Goal: Complete application form

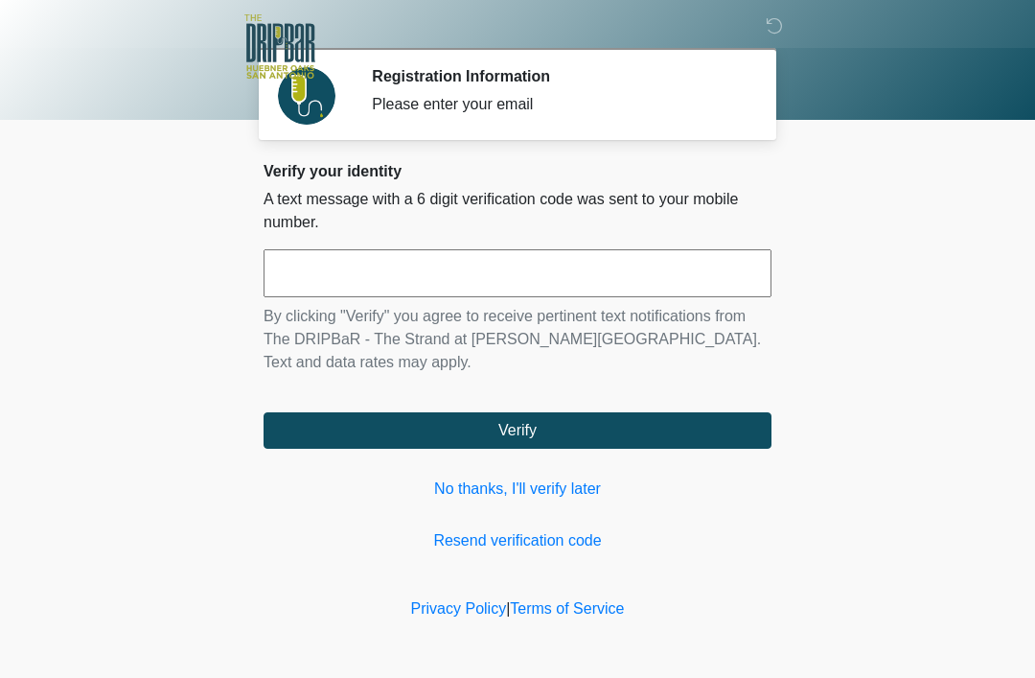
click at [553, 482] on link "No thanks, I'll verify later" at bounding box center [518, 488] width 508 height 23
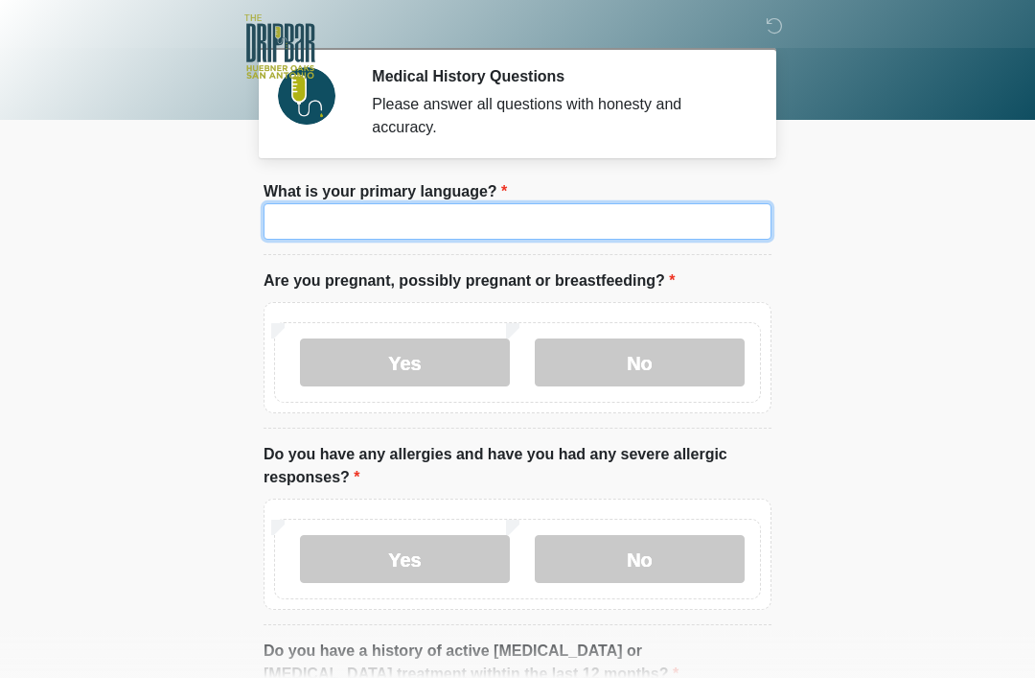
click at [610, 226] on input "What is your primary language?" at bounding box center [518, 221] width 508 height 36
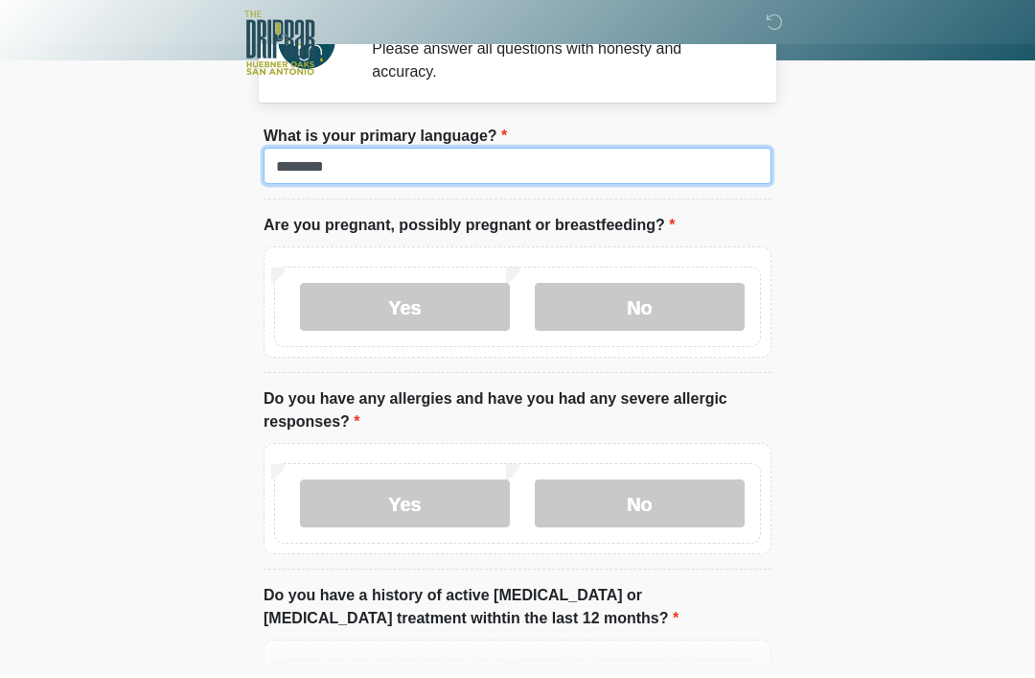
scroll to position [56, 0]
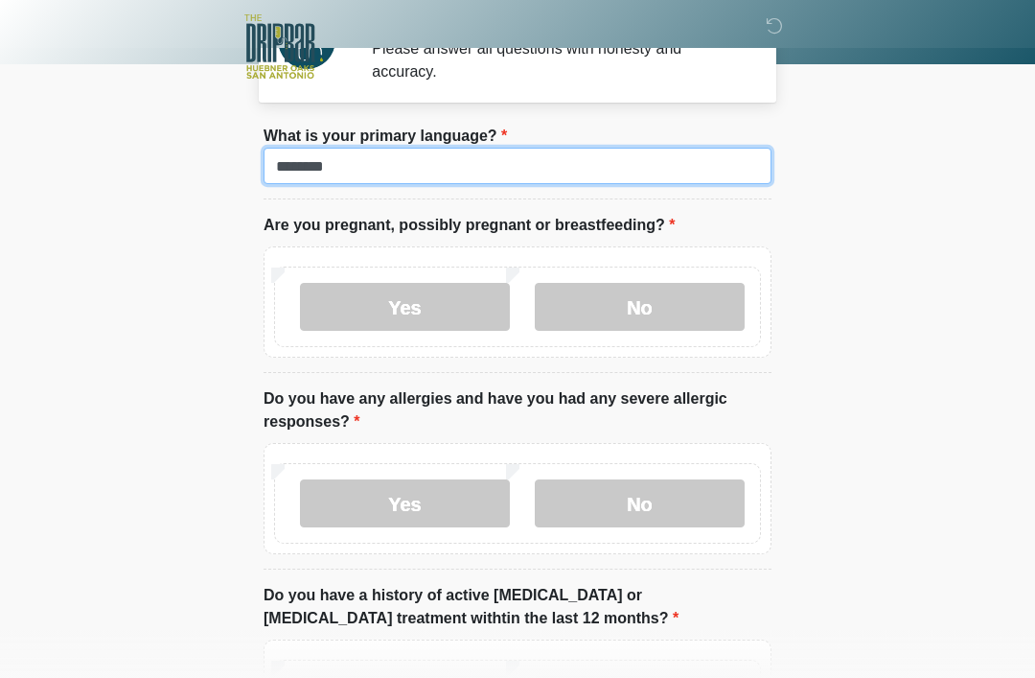
type input "*******"
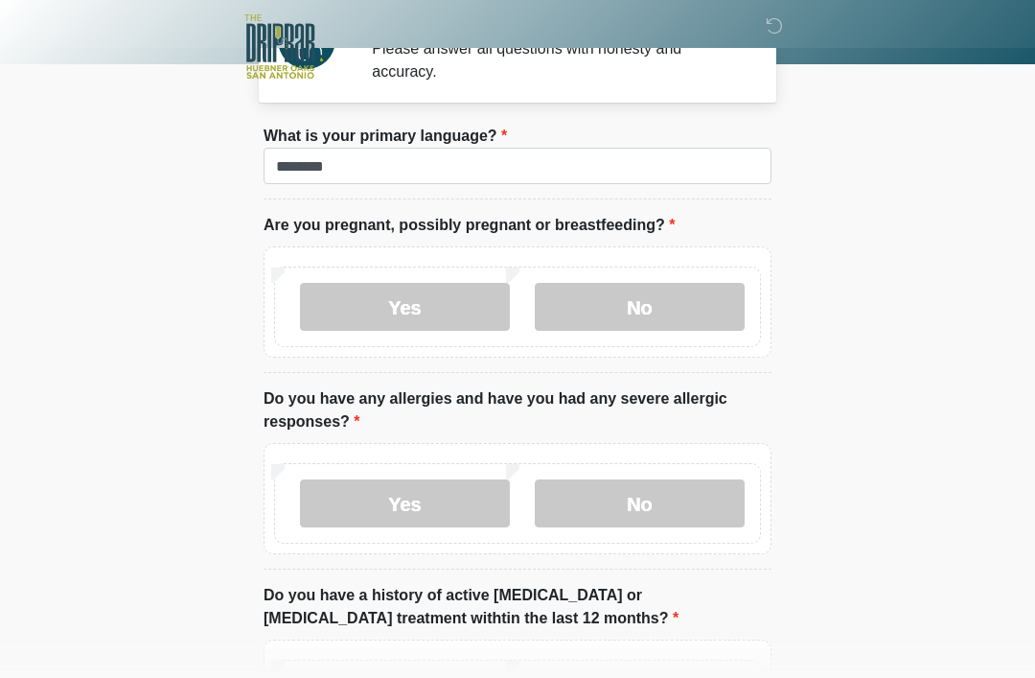
click at [683, 286] on label "No" at bounding box center [640, 307] width 210 height 48
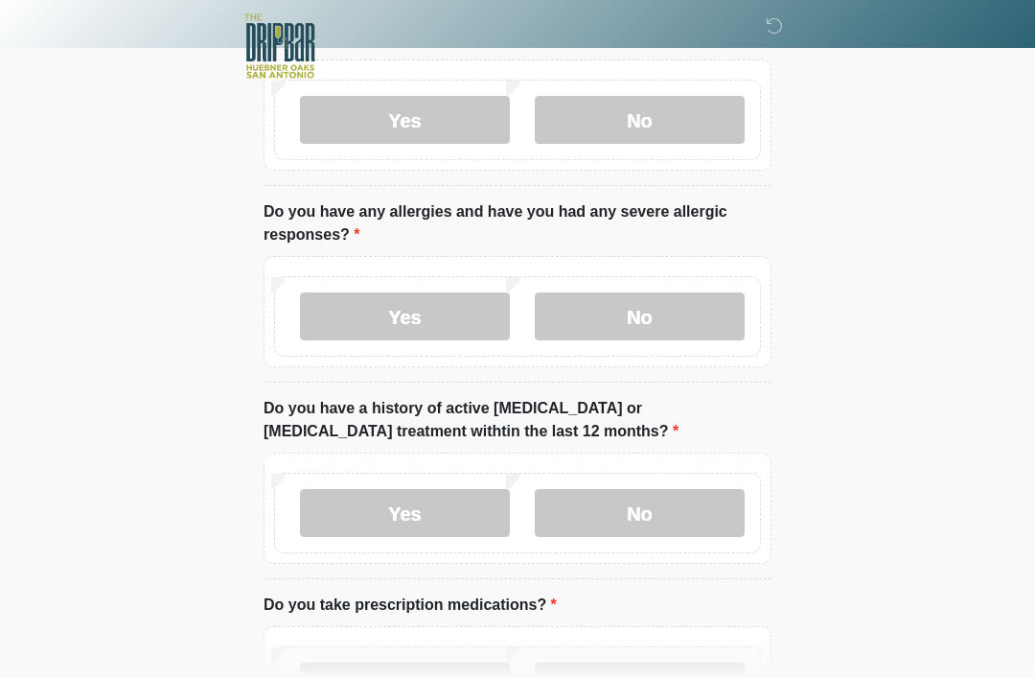
scroll to position [261, 0]
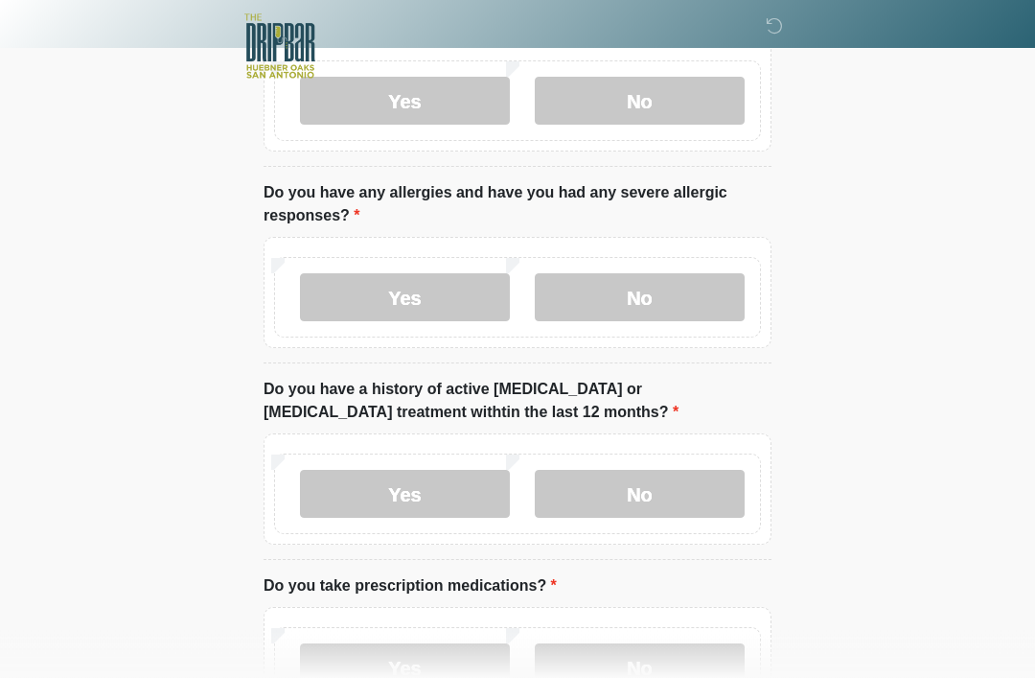
click at [674, 297] on label "No" at bounding box center [640, 298] width 210 height 48
click at [425, 306] on label "Yes" at bounding box center [405, 297] width 210 height 48
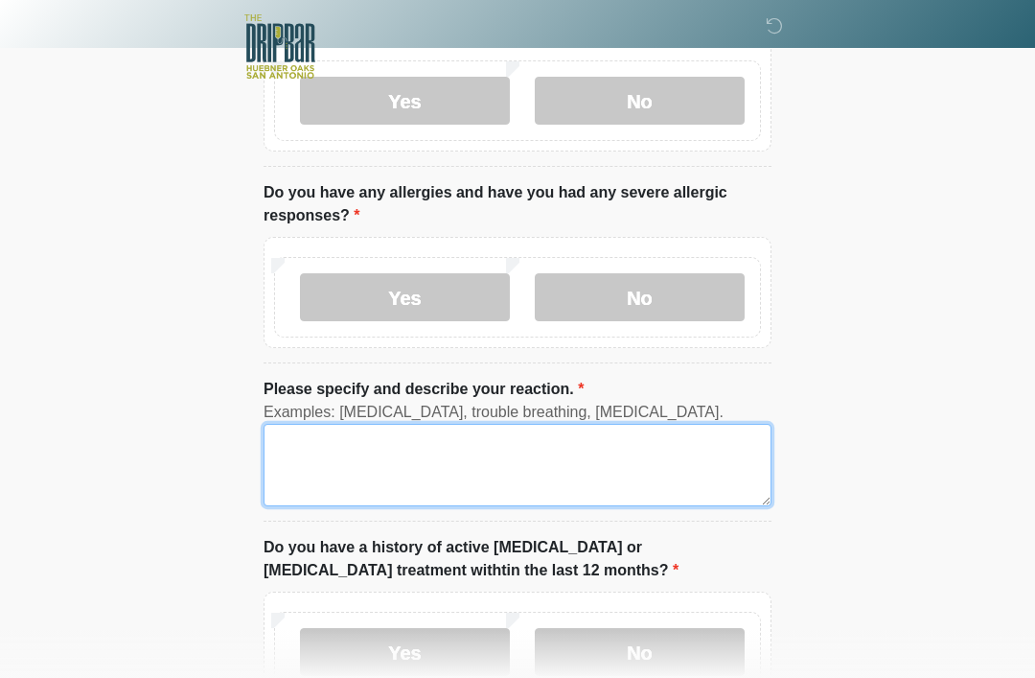
click at [415, 470] on textarea "Please specify and describe your reaction." at bounding box center [518, 465] width 508 height 82
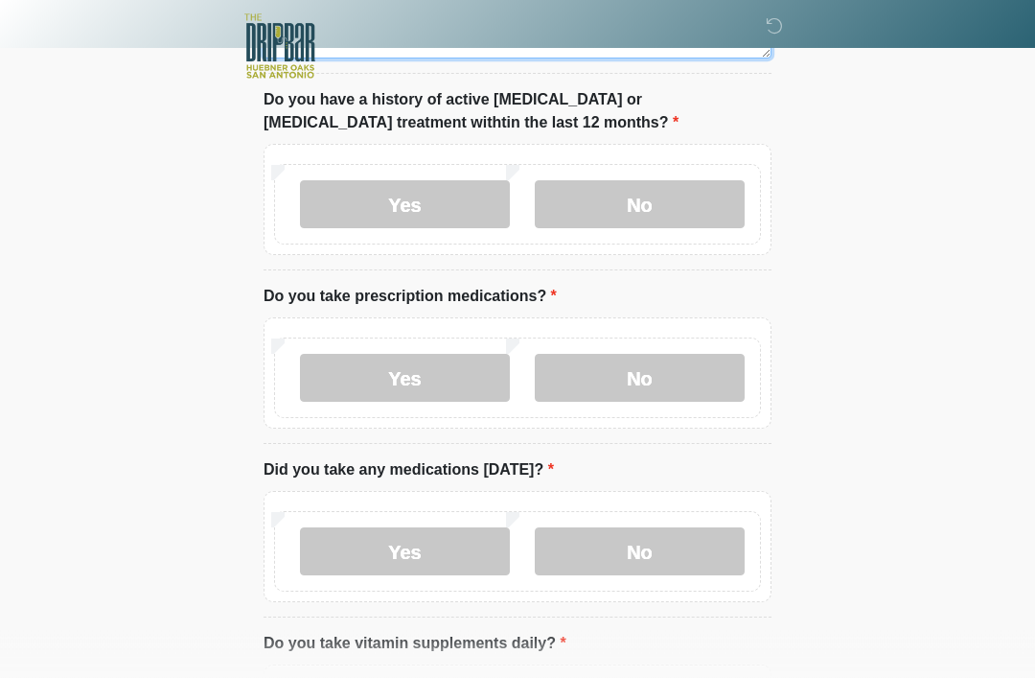
scroll to position [709, 0]
type textarea "********"
click at [689, 192] on label "No" at bounding box center [640, 204] width 210 height 48
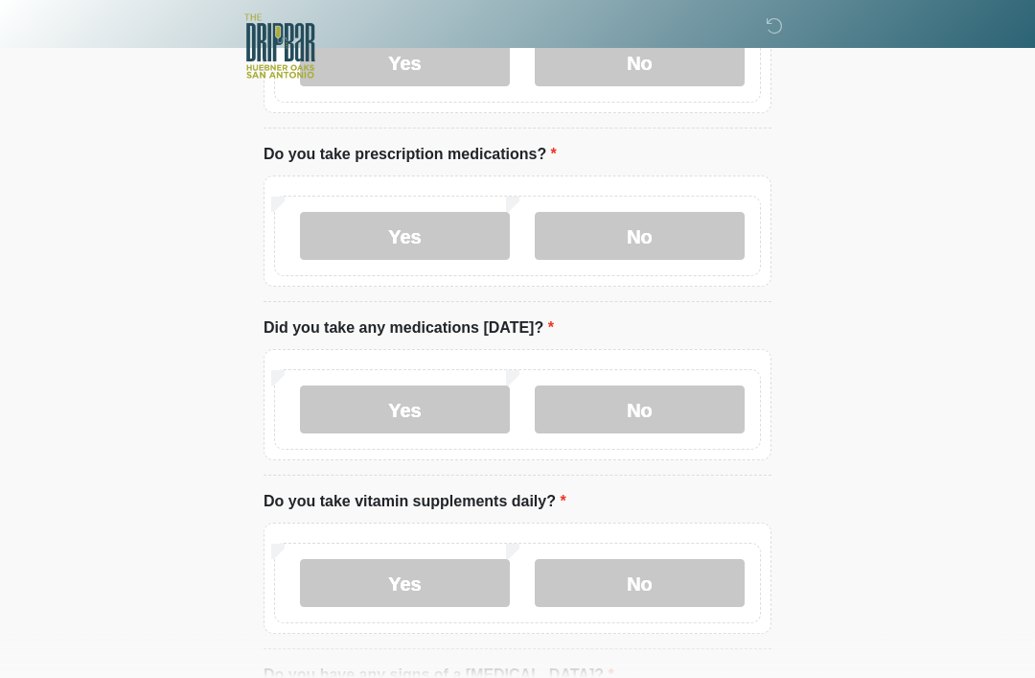
click at [410, 224] on label "Yes" at bounding box center [405, 237] width 210 height 48
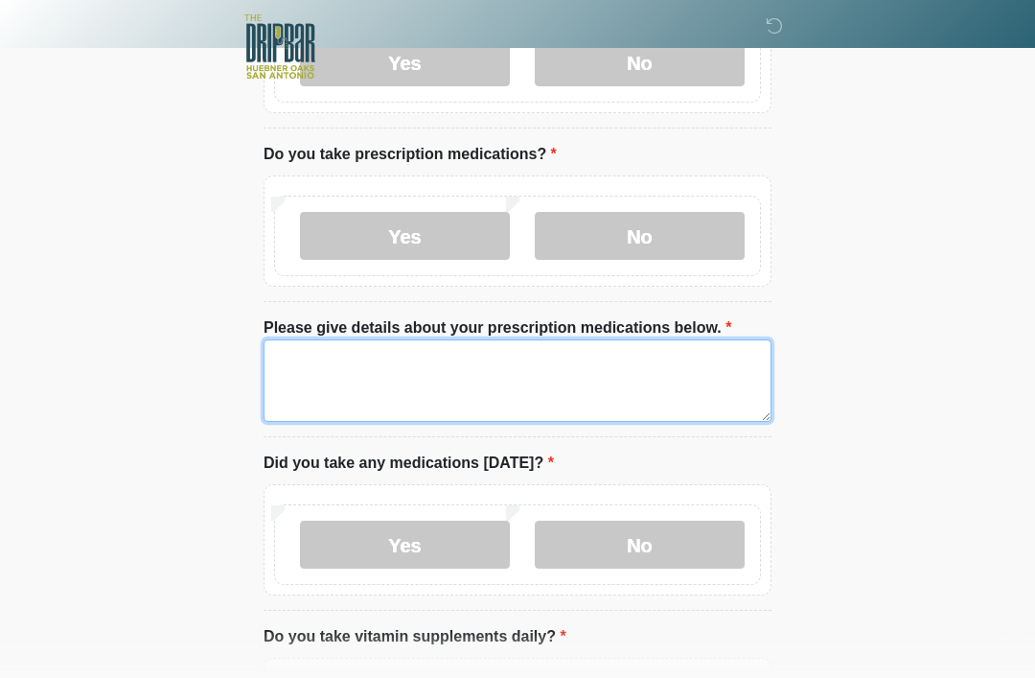
click at [443, 379] on textarea "Please give details about your prescription medications below." at bounding box center [518, 380] width 508 height 82
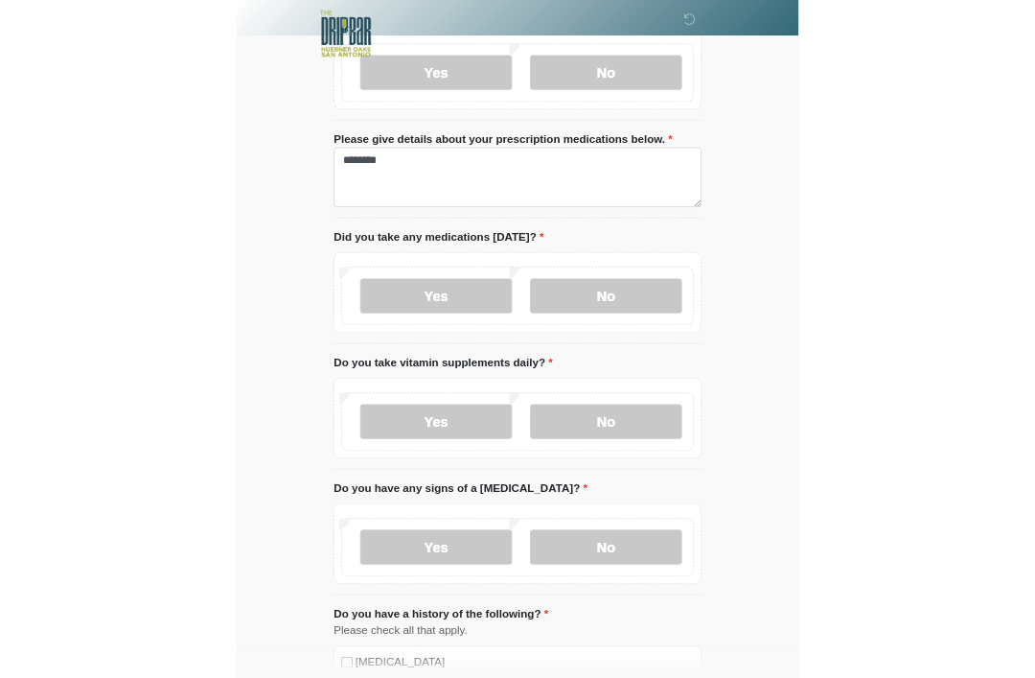
scroll to position [1116, 0]
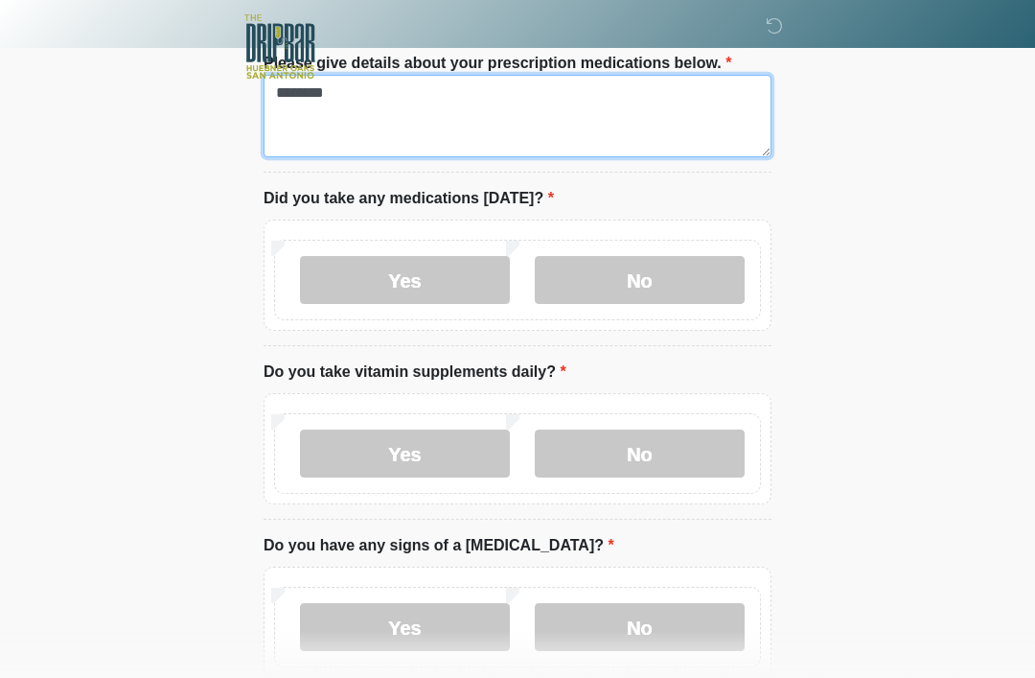
type textarea "*******"
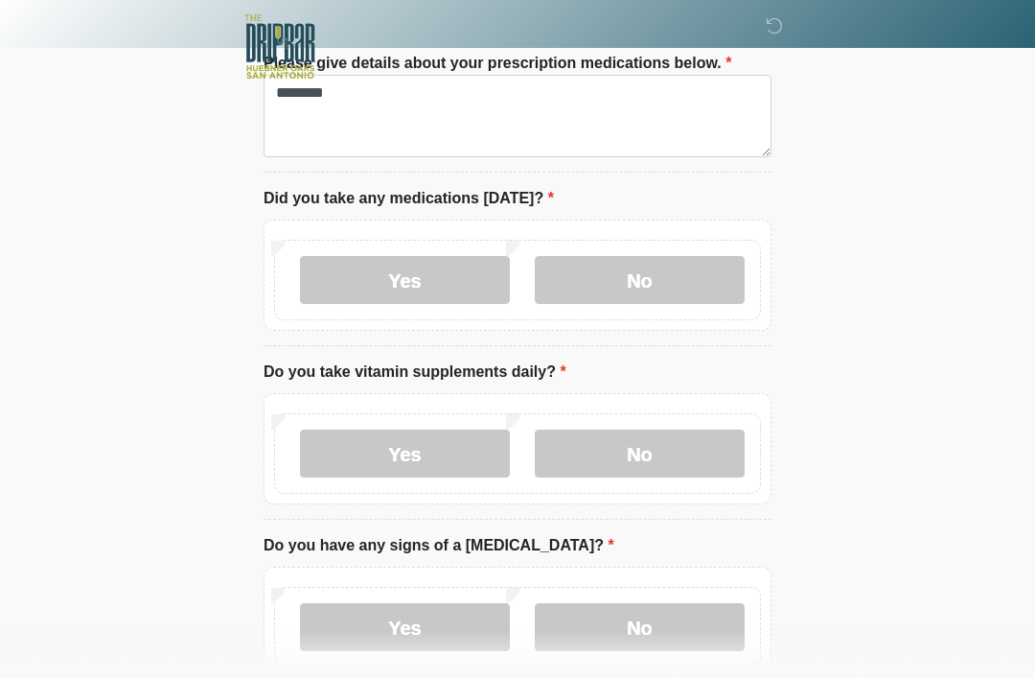
click at [429, 272] on label "Yes" at bounding box center [405, 280] width 210 height 48
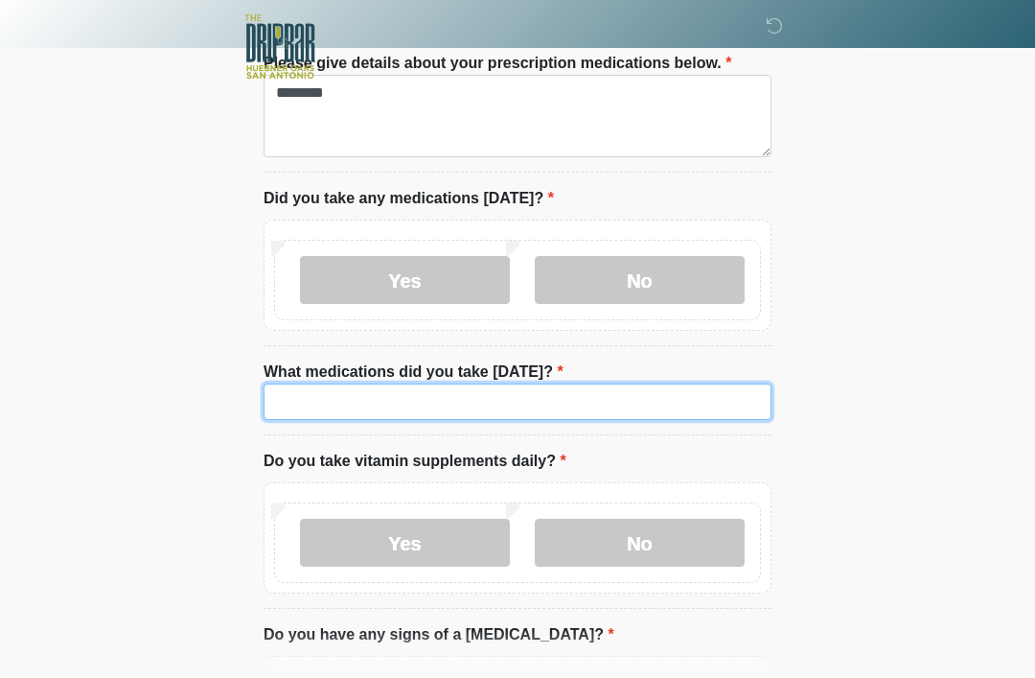
click at [429, 394] on input "What medications did you take today?" at bounding box center [518, 401] width 508 height 36
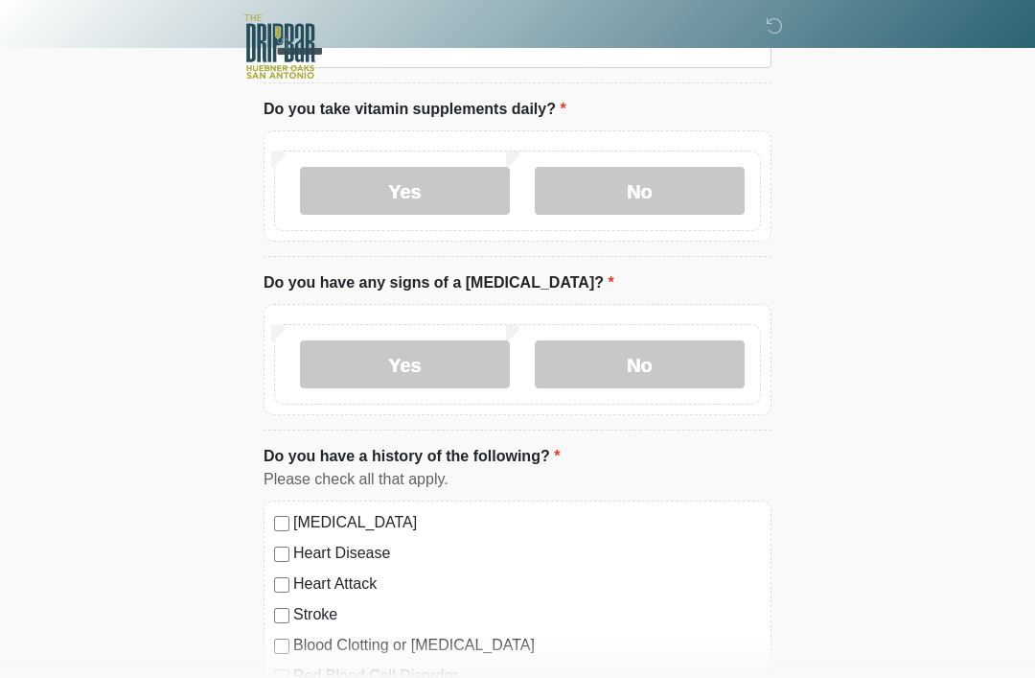
scroll to position [1469, 0]
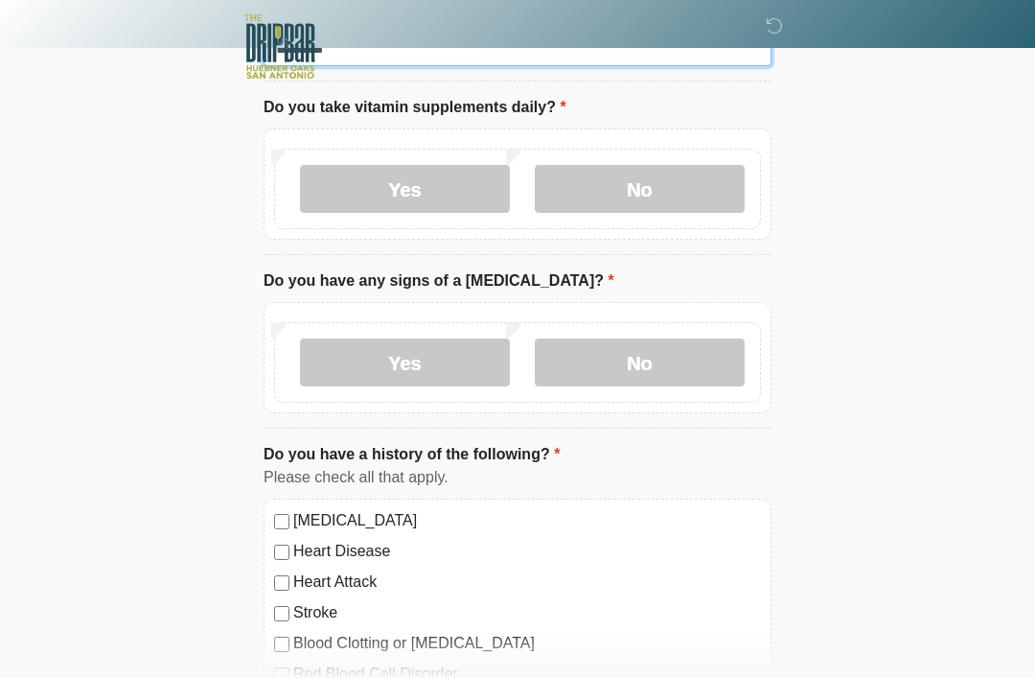
type input "*******"
click at [428, 181] on label "Yes" at bounding box center [405, 189] width 210 height 48
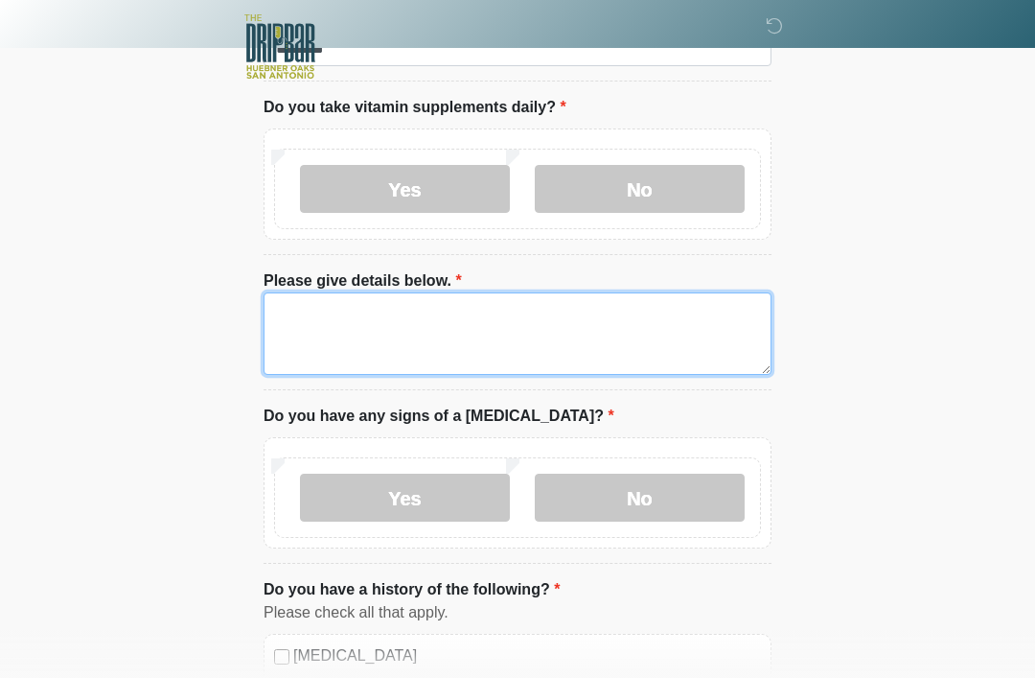
click at [510, 319] on textarea "Please give details below." at bounding box center [518, 333] width 508 height 82
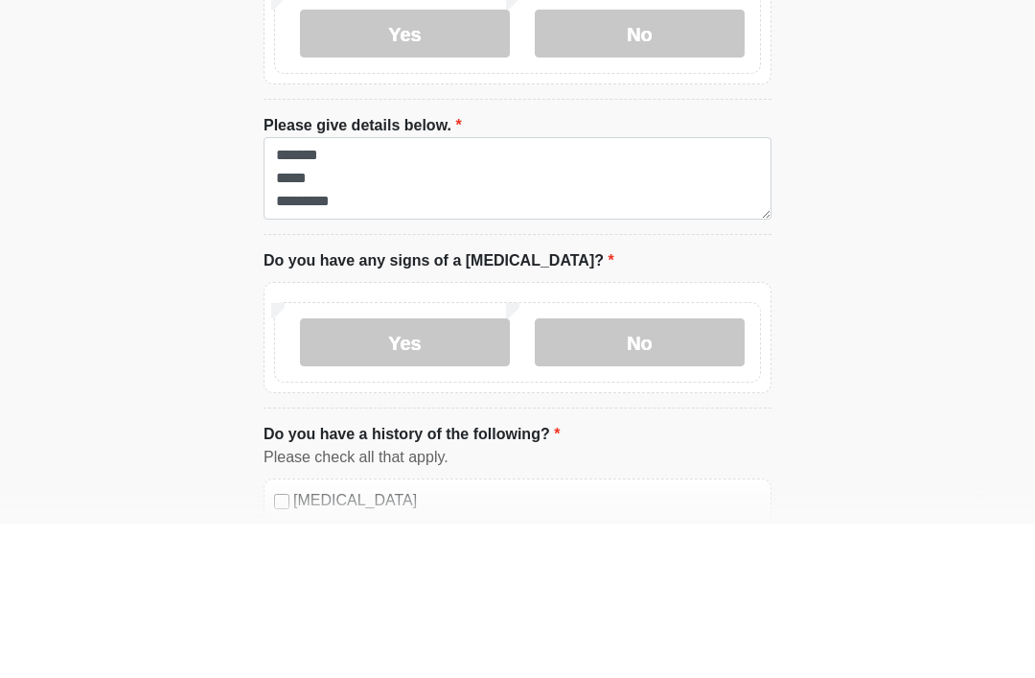
scroll to position [1624, 0]
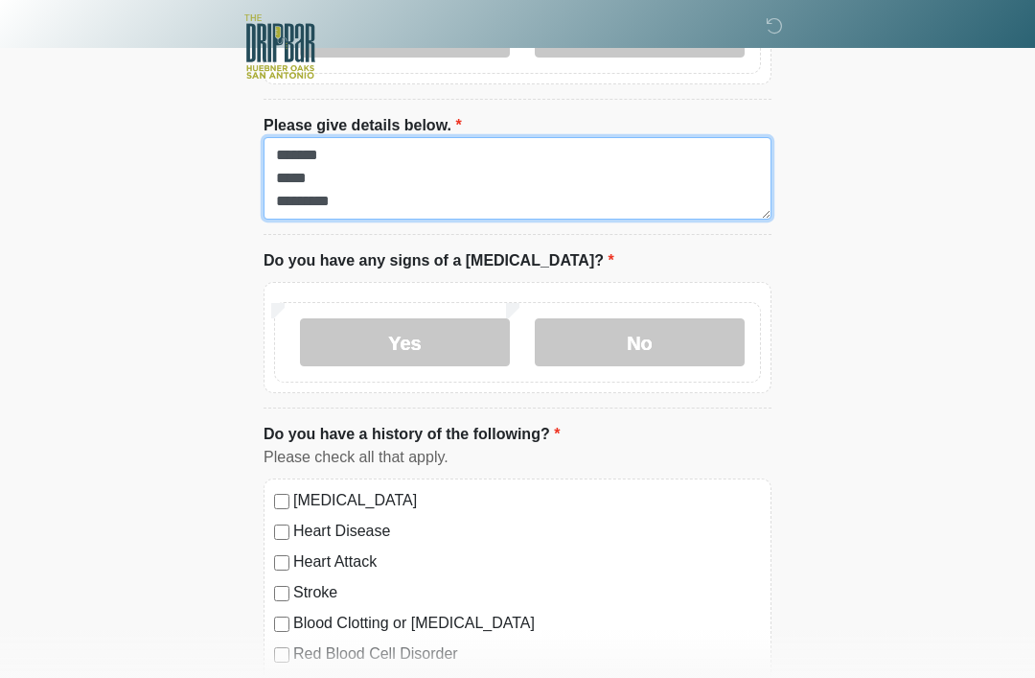
type textarea "******* ***** ********"
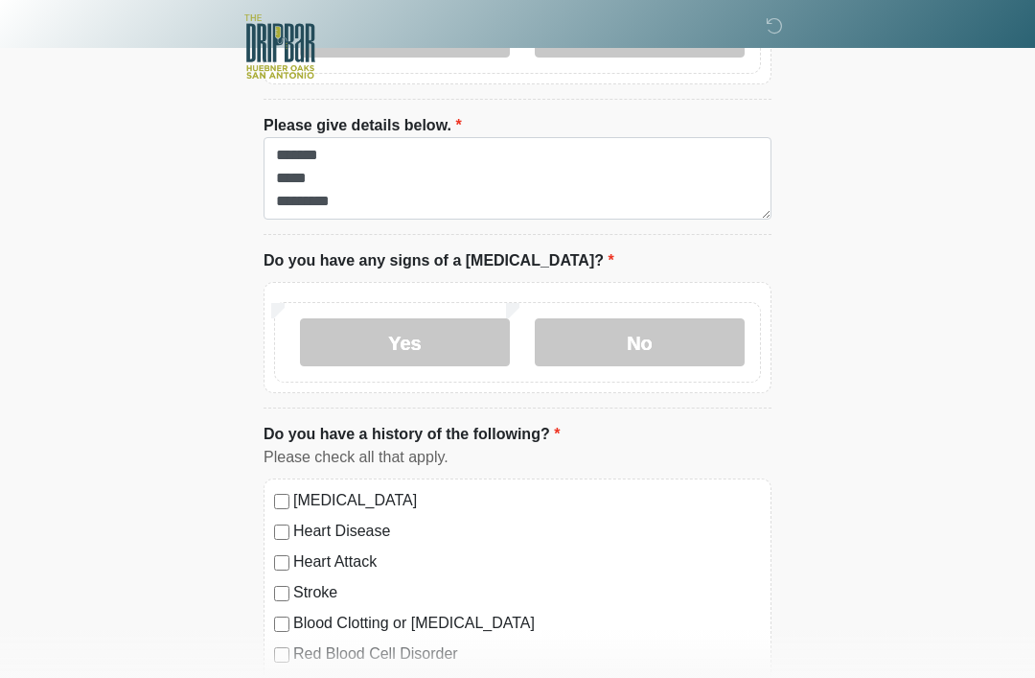
click at [696, 318] on label "No" at bounding box center [640, 342] width 210 height 48
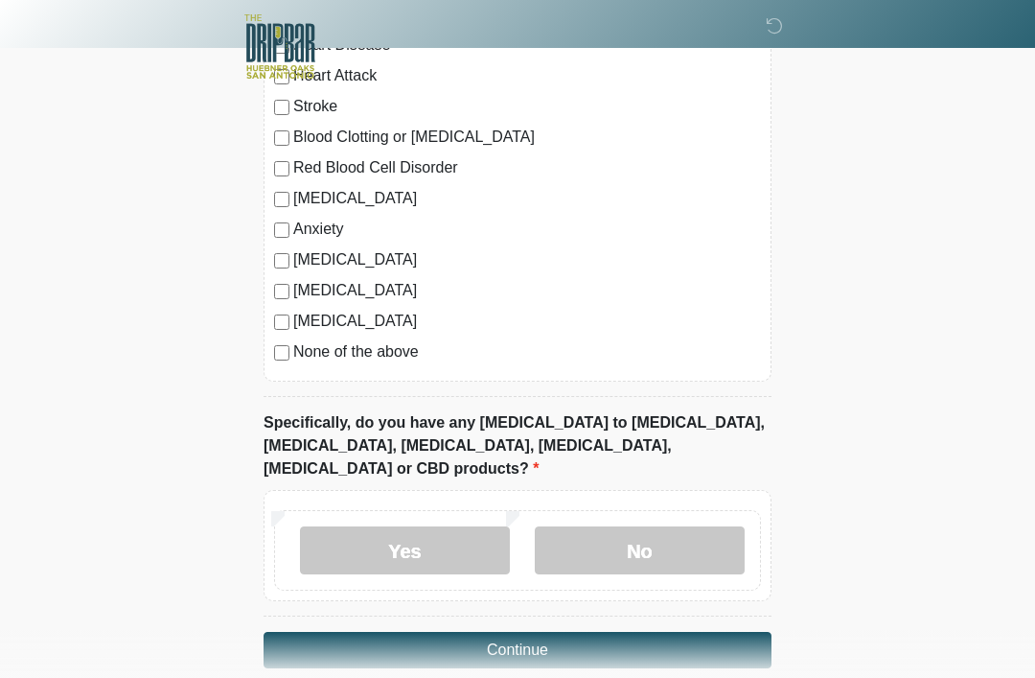
scroll to position [2113, 0]
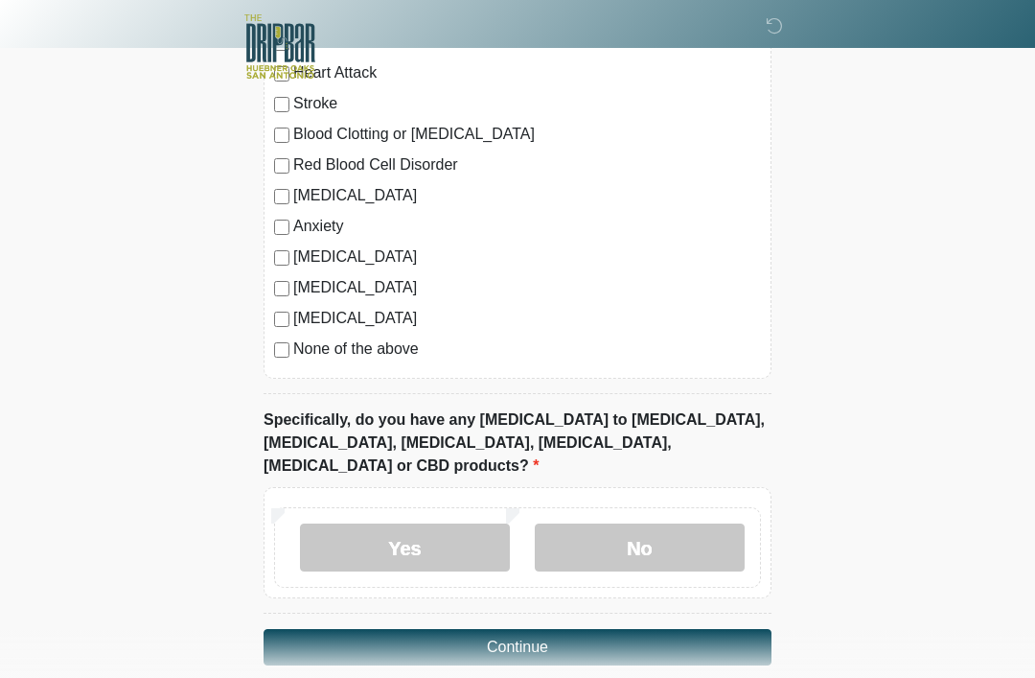
click at [679, 523] on label "No" at bounding box center [640, 547] width 210 height 48
click at [656, 629] on button "Continue" at bounding box center [518, 647] width 508 height 36
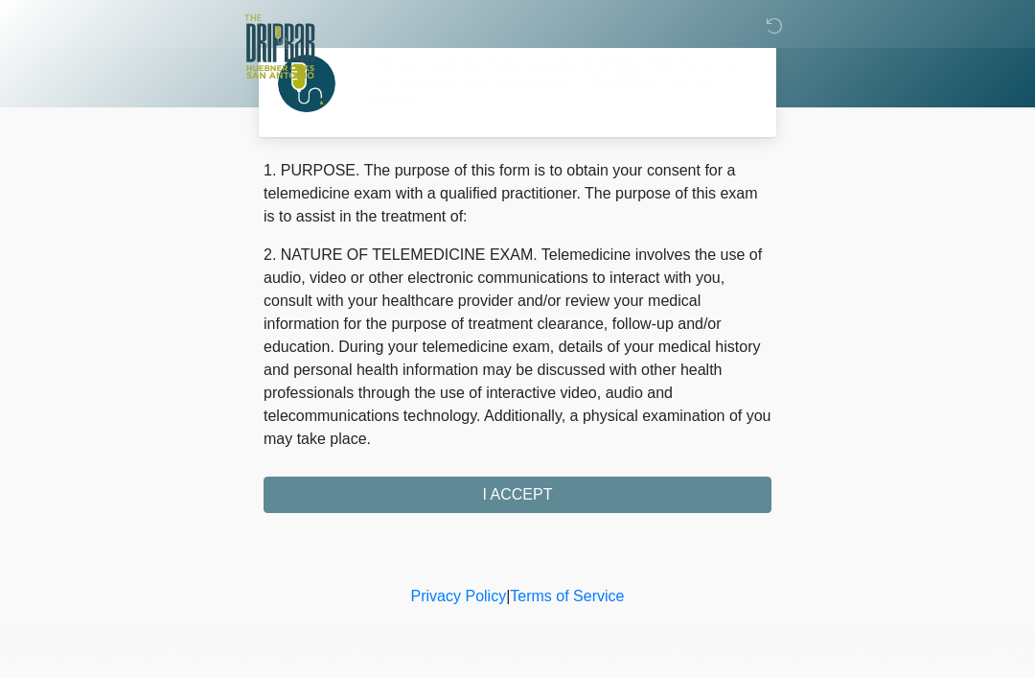
scroll to position [0, 0]
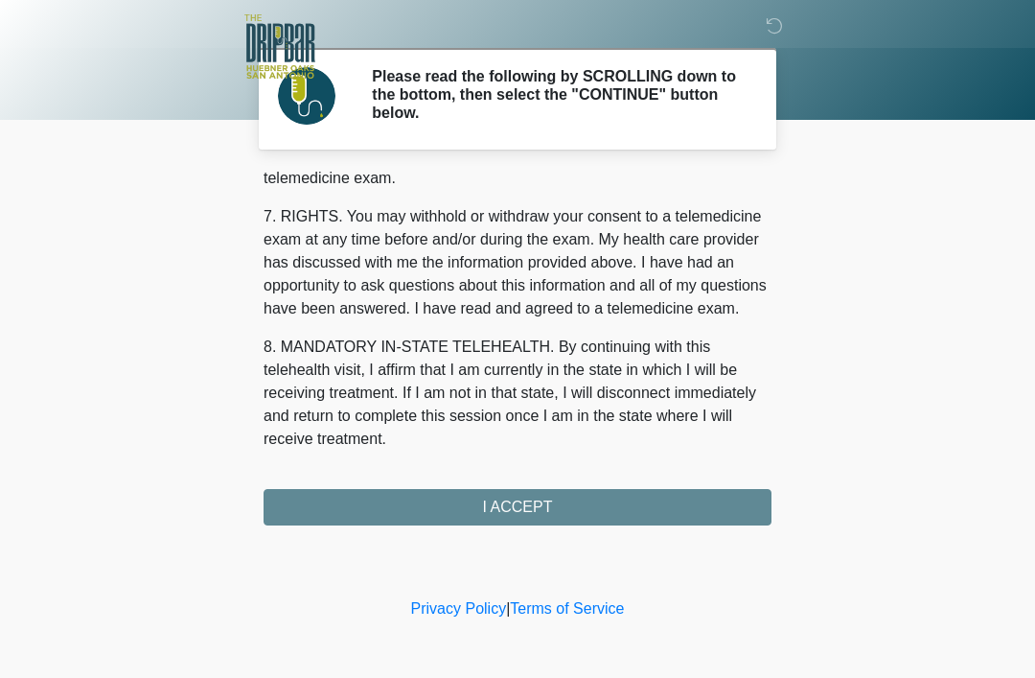
click at [642, 490] on div "1. PURPOSE. The purpose of this form is to obtain your consent for a telemedici…" at bounding box center [518, 349] width 508 height 354
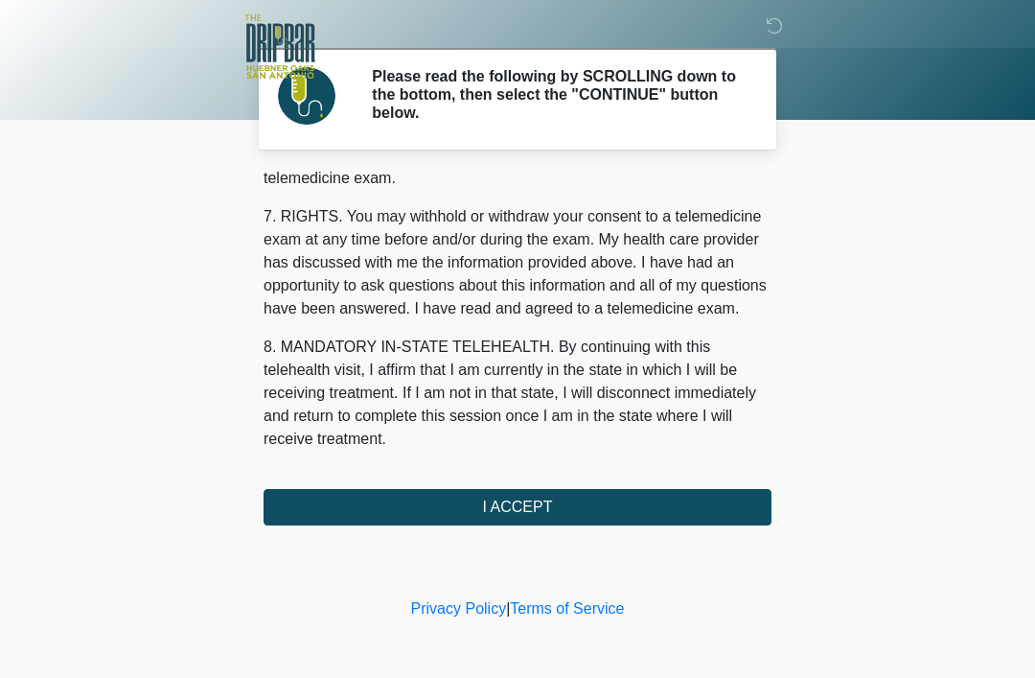
click at [599, 493] on button "I ACCEPT" at bounding box center [518, 507] width 508 height 36
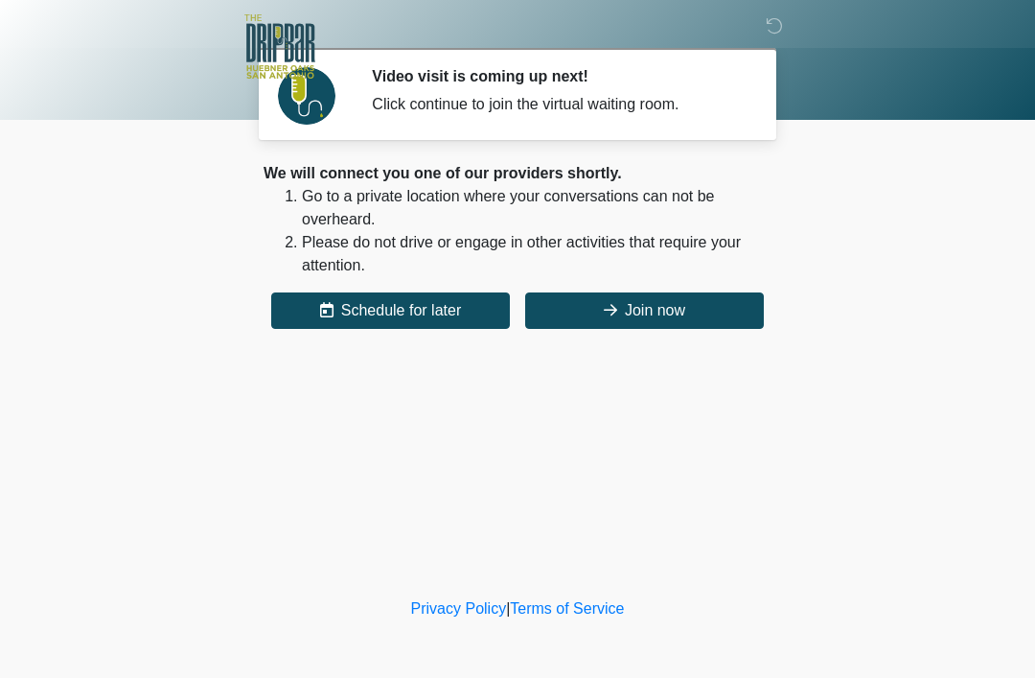
click at [714, 307] on button "Join now" at bounding box center [644, 310] width 239 height 36
